Goal: Information Seeking & Learning: Learn about a topic

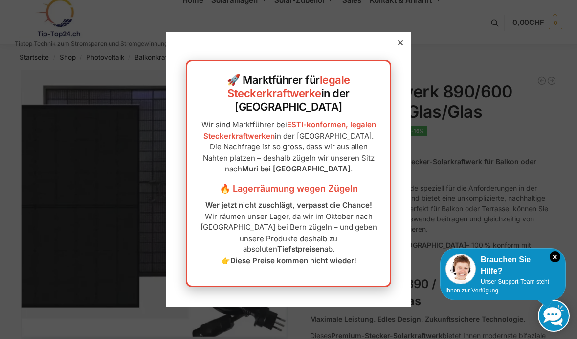
click at [397, 47] on div at bounding box center [400, 42] width 9 height 9
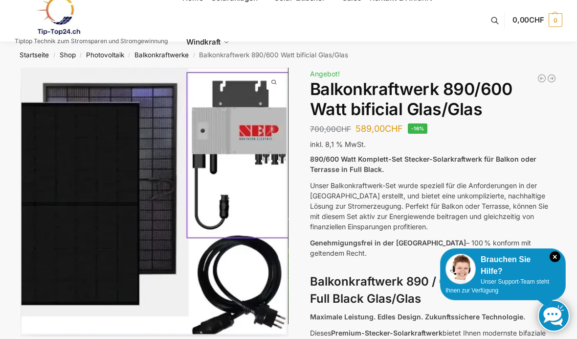
scroll to position [1, 0]
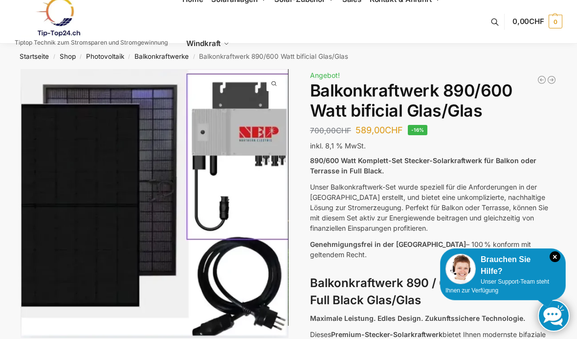
click at [559, 262] on icon "×" at bounding box center [555, 256] width 11 height 11
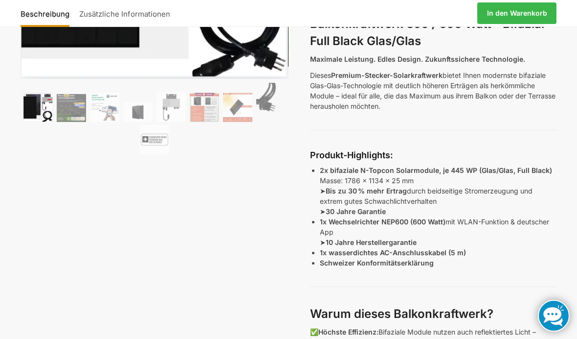
scroll to position [0, 0]
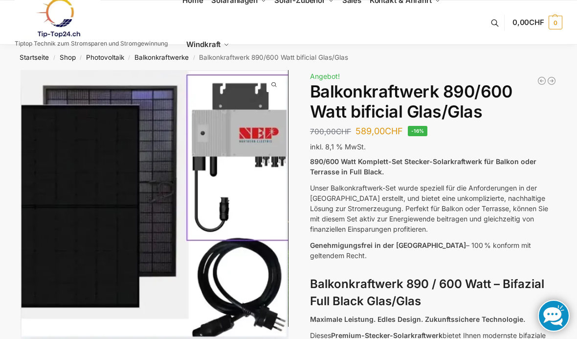
click at [176, 60] on link "Balkonkraftwerke" at bounding box center [162, 57] width 54 height 8
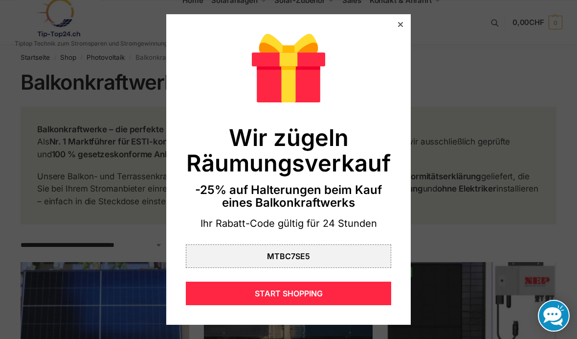
click at [405, 27] on div at bounding box center [400, 24] width 9 height 9
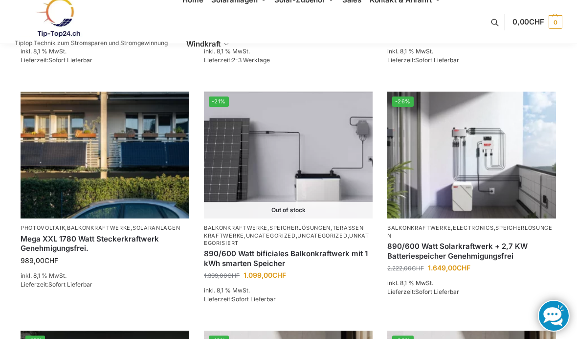
scroll to position [625, 0]
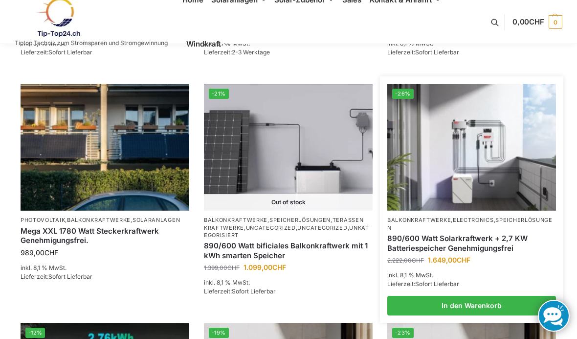
click at [506, 239] on link "890/600 Watt Solarkraftwerk + 2,7 KW Batteriespeicher Genehmigungsfrei" at bounding box center [471, 242] width 169 height 19
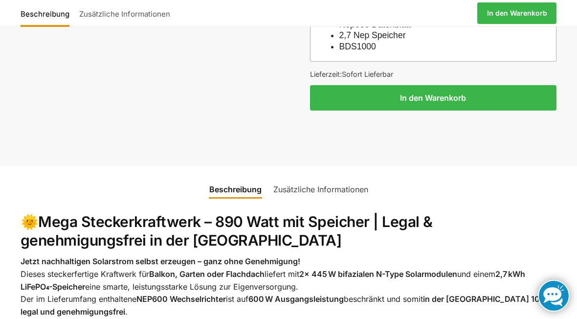
scroll to position [894, 0]
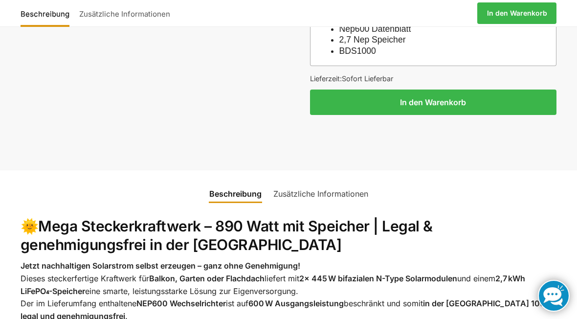
click at [337, 184] on link "Zusätzliche Informationen" at bounding box center [321, 193] width 107 height 23
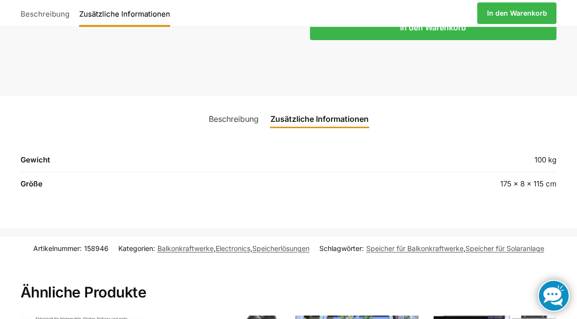
scroll to position [963, 0]
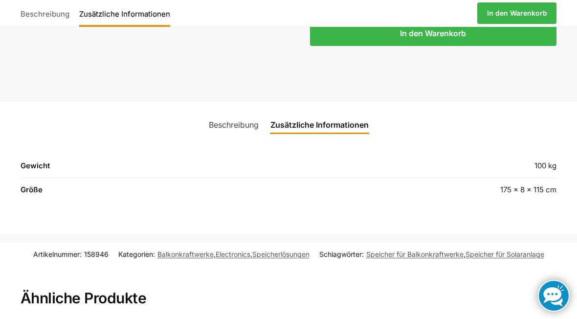
click at [243, 113] on link "Beschreibung" at bounding box center [234, 124] width 62 height 23
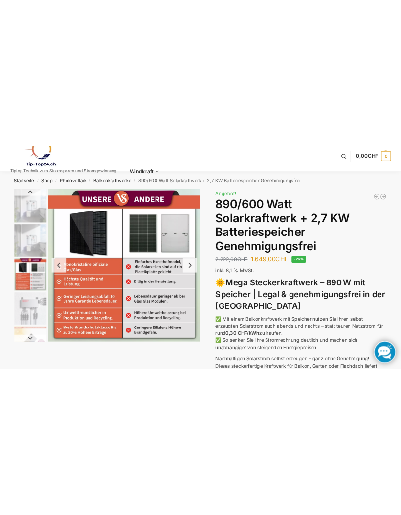
scroll to position [0, 0]
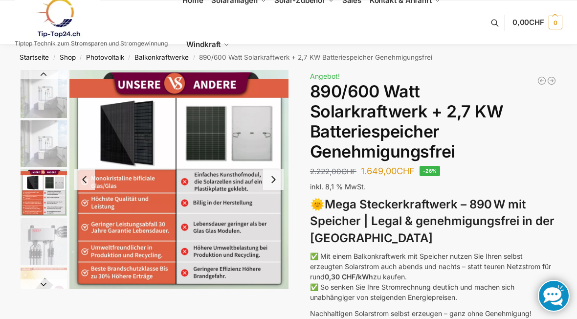
click at [265, 168] on img "3 / 12" at bounding box center [178, 179] width 219 height 219
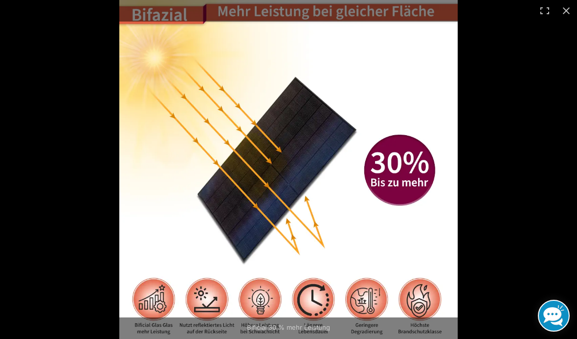
click at [425, 272] on img at bounding box center [288, 169] width 339 height 339
